Goal: Task Accomplishment & Management: Use online tool/utility

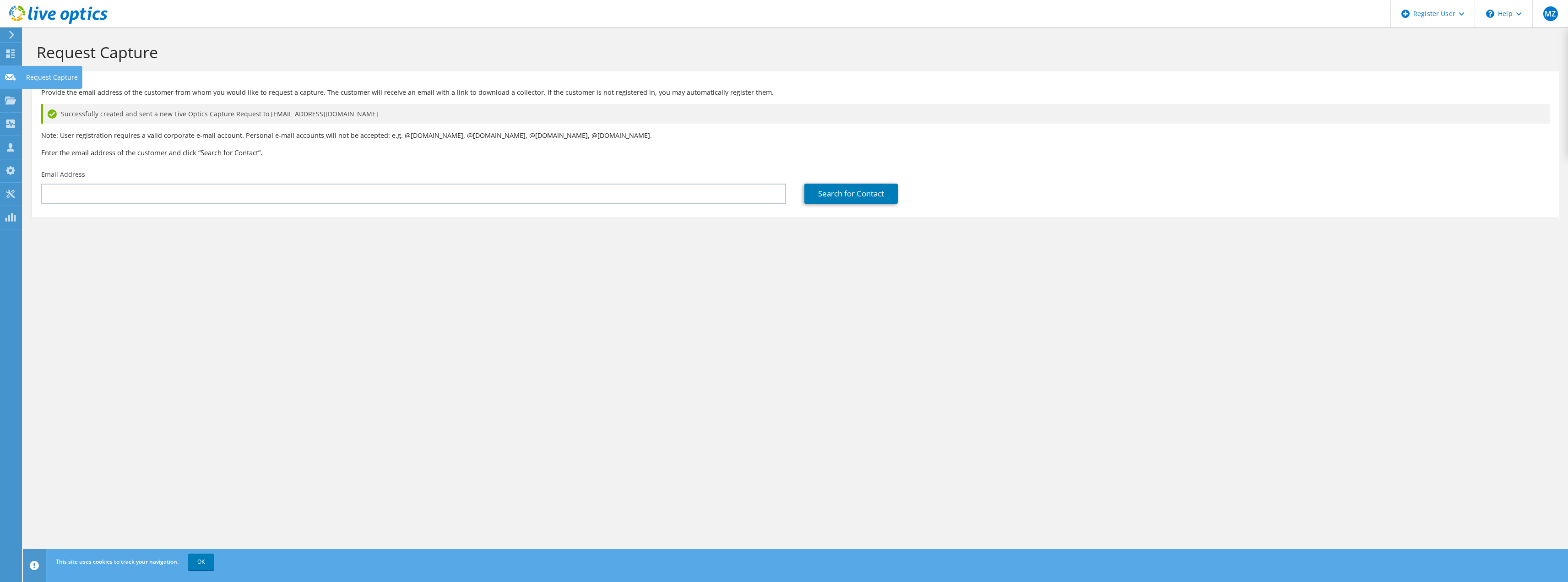
click at [12, 76] on icon at bounding box center [10, 77] width 11 height 9
